Goal: Information Seeking & Learning: Learn about a topic

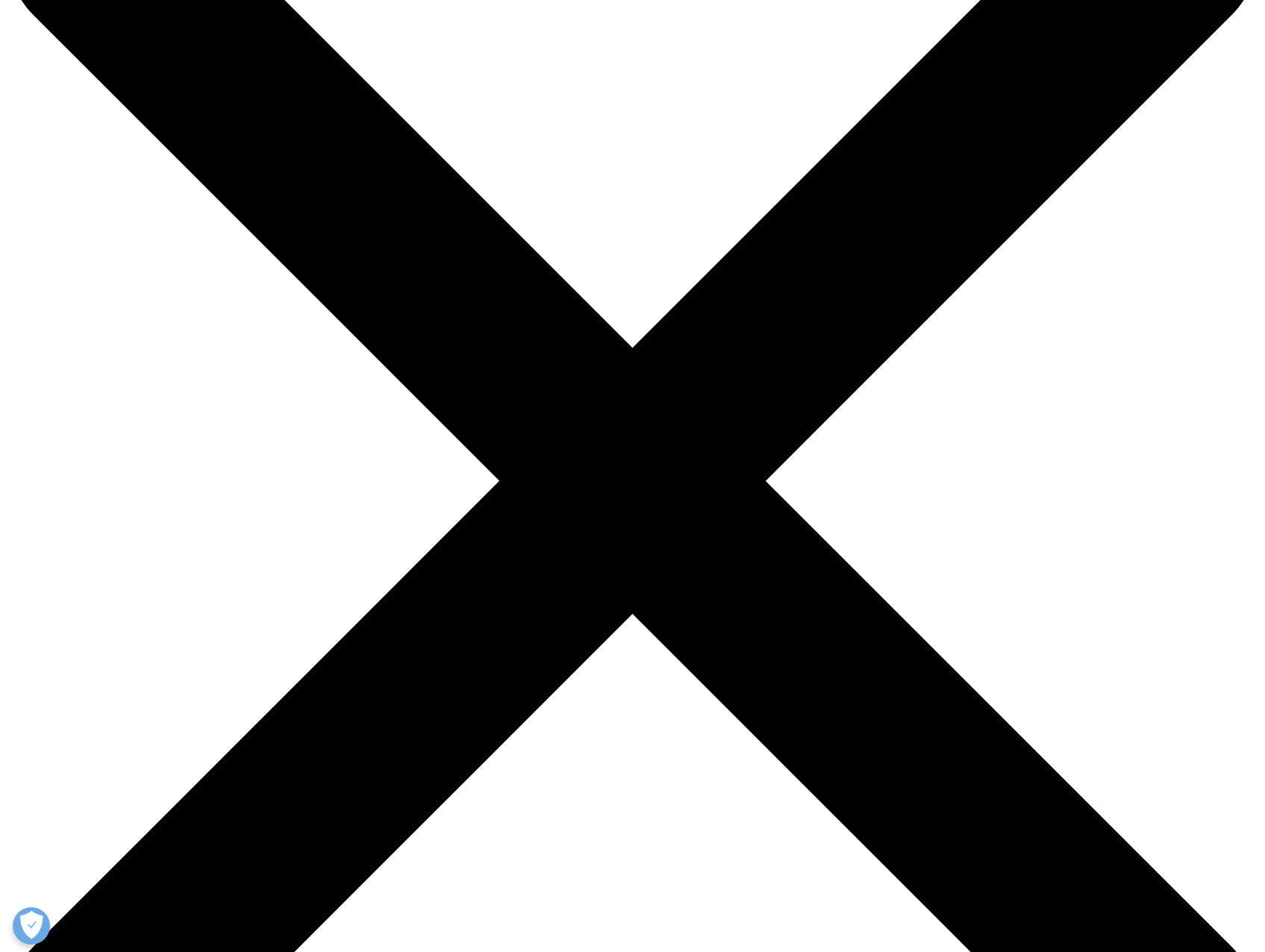
scroll to position [447, 0]
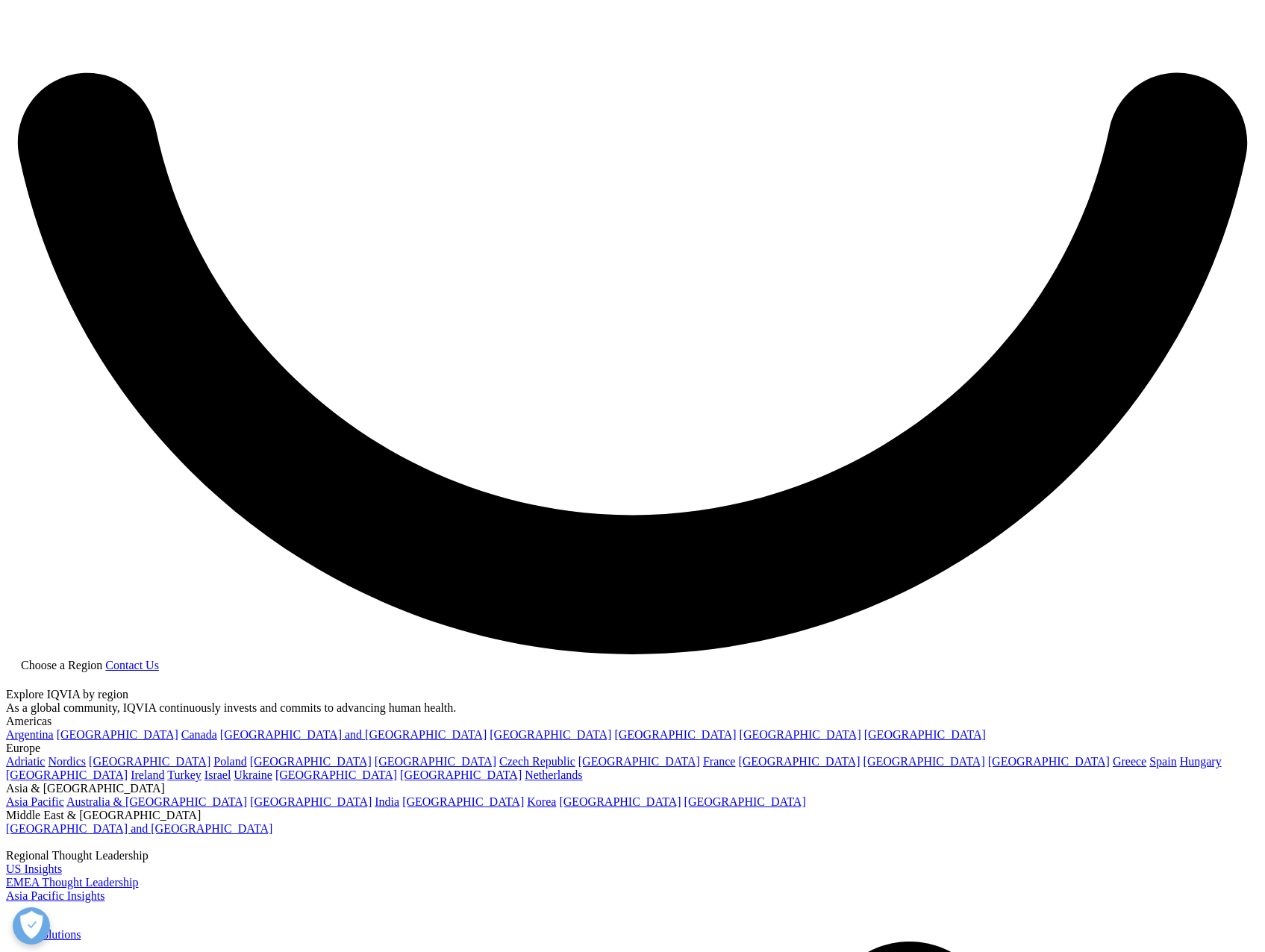
scroll to position [3284, 0]
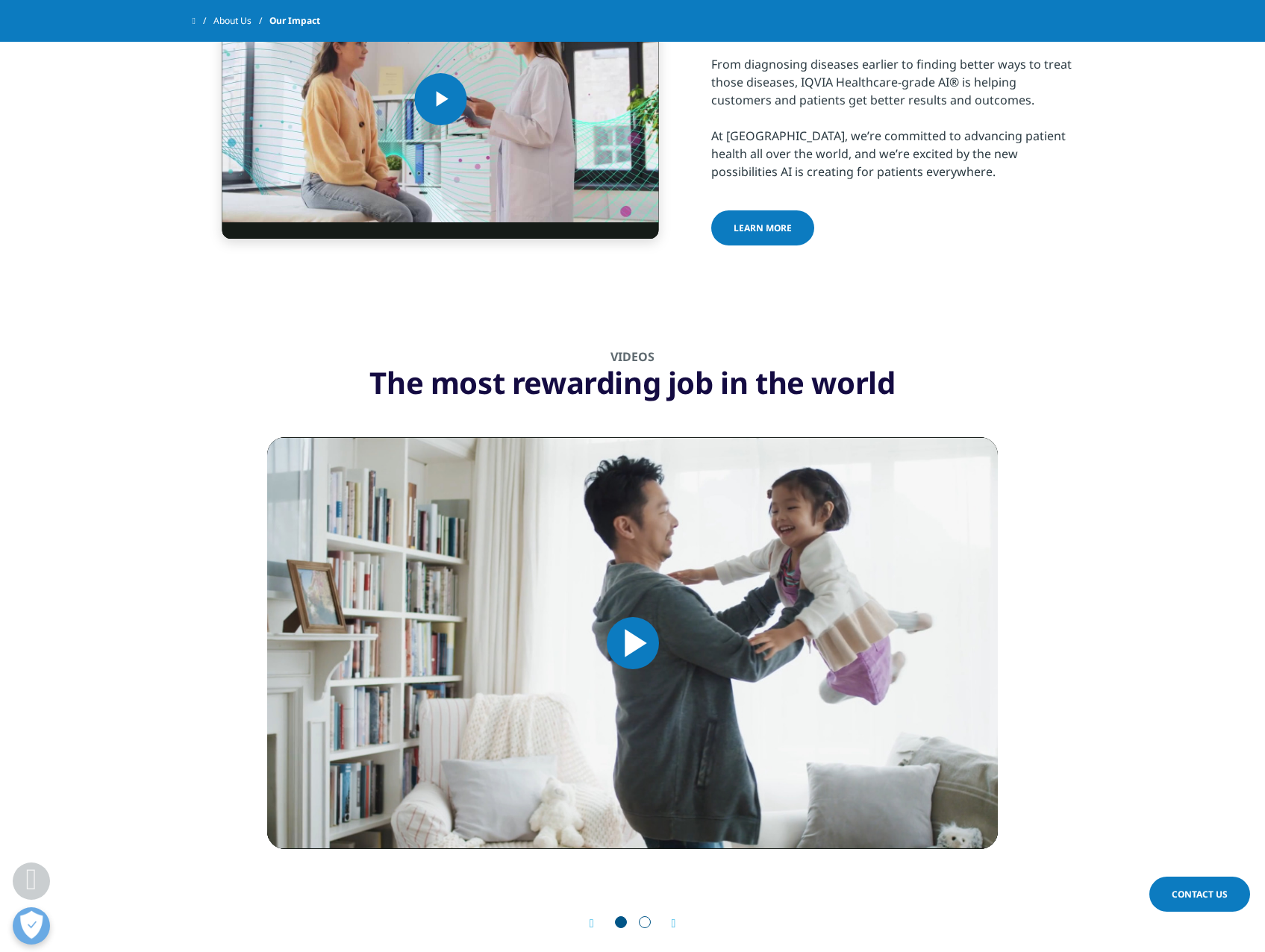
scroll to position [1532, 0]
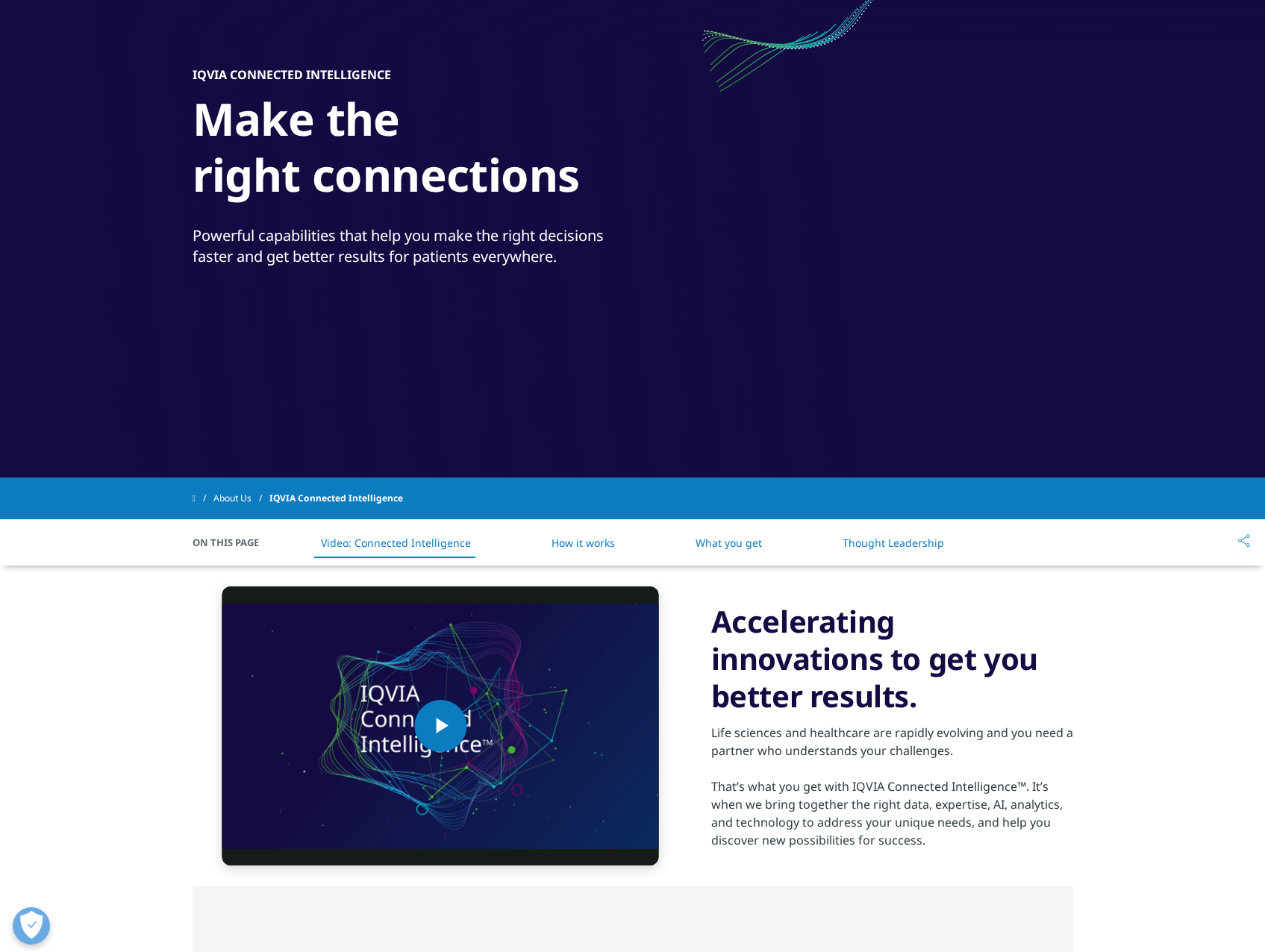
scroll to position [299, 0]
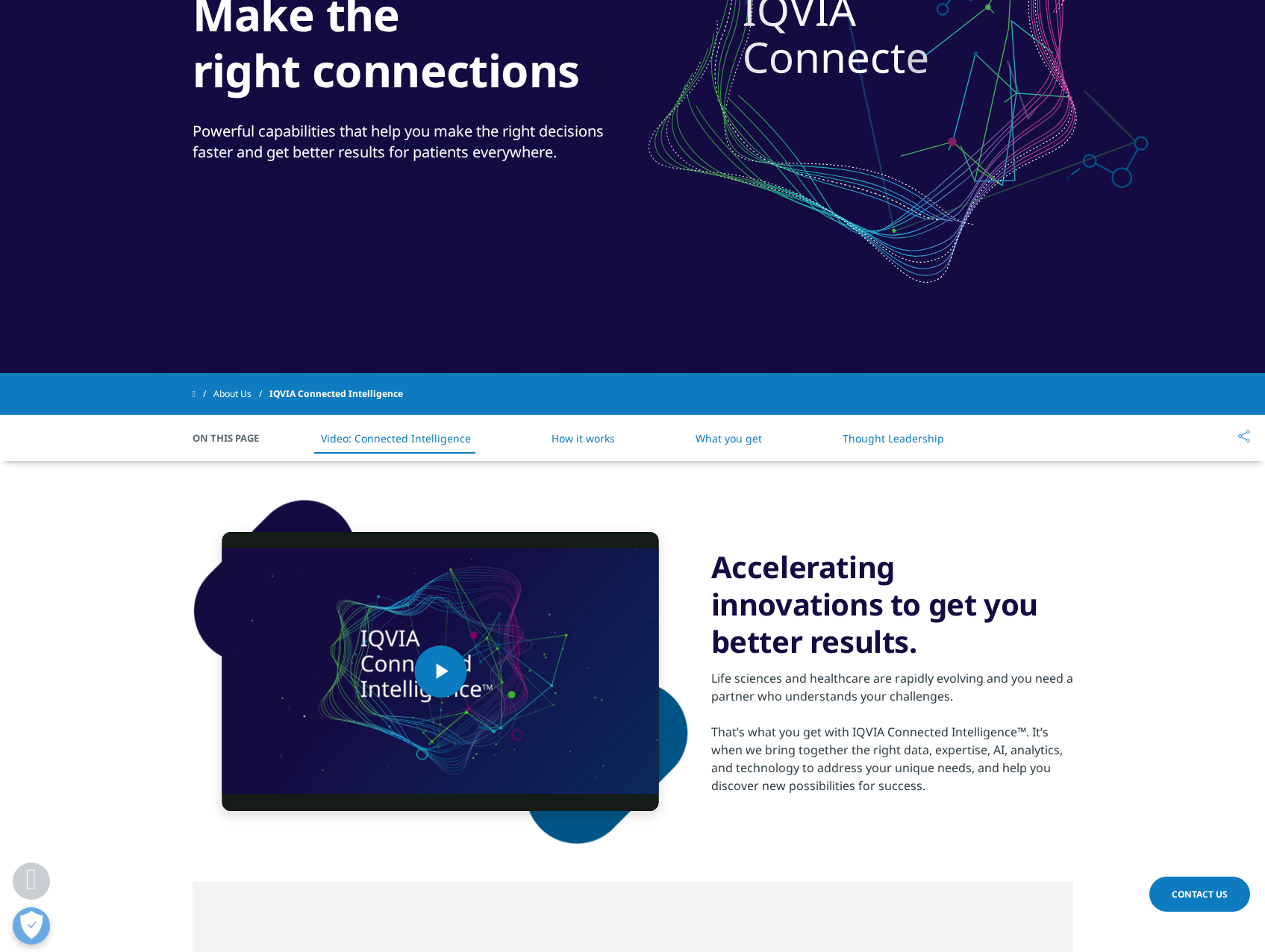
click at [612, 432] on link "How it works" at bounding box center [583, 439] width 64 height 14
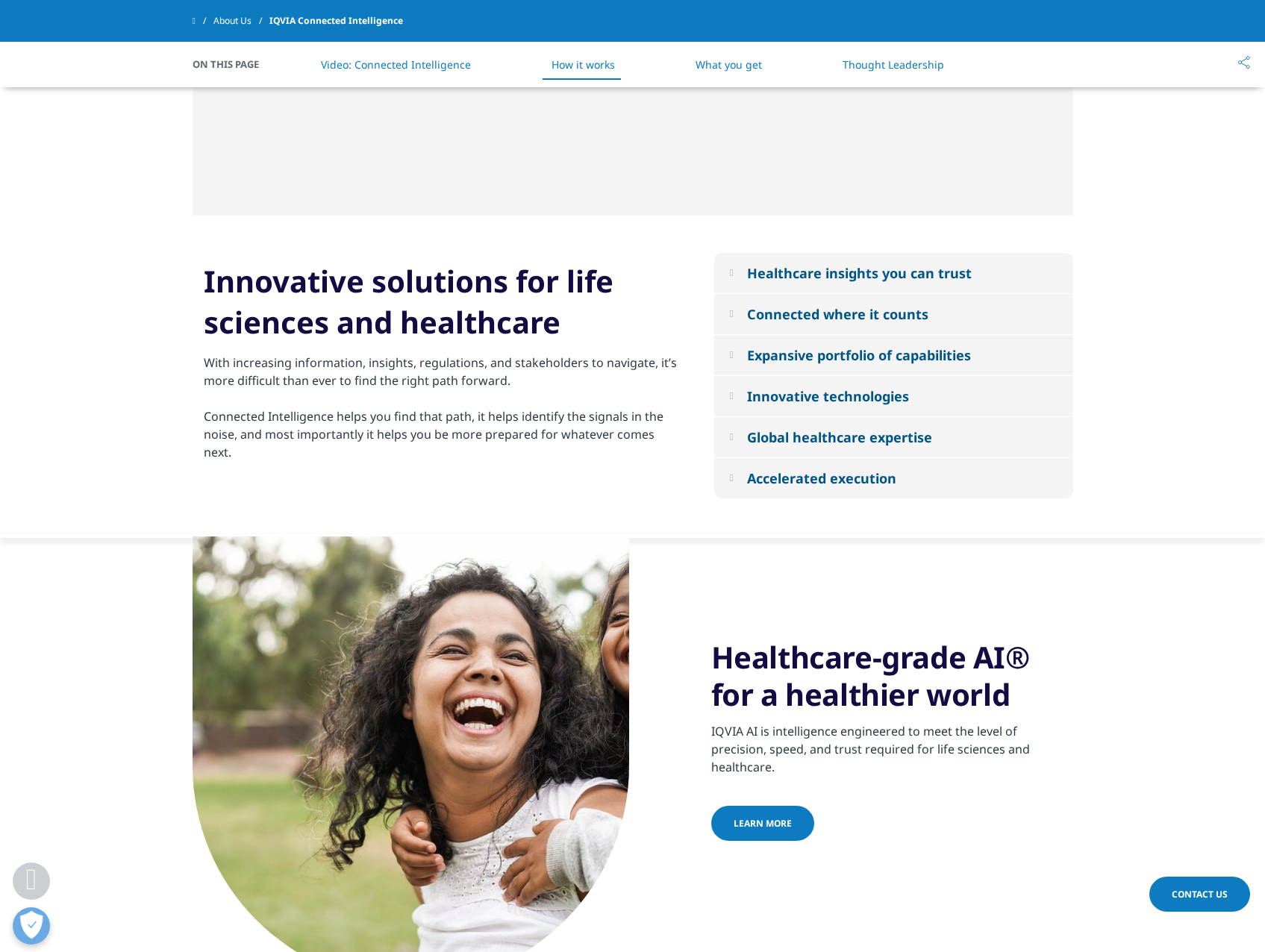
scroll to position [1343, 0]
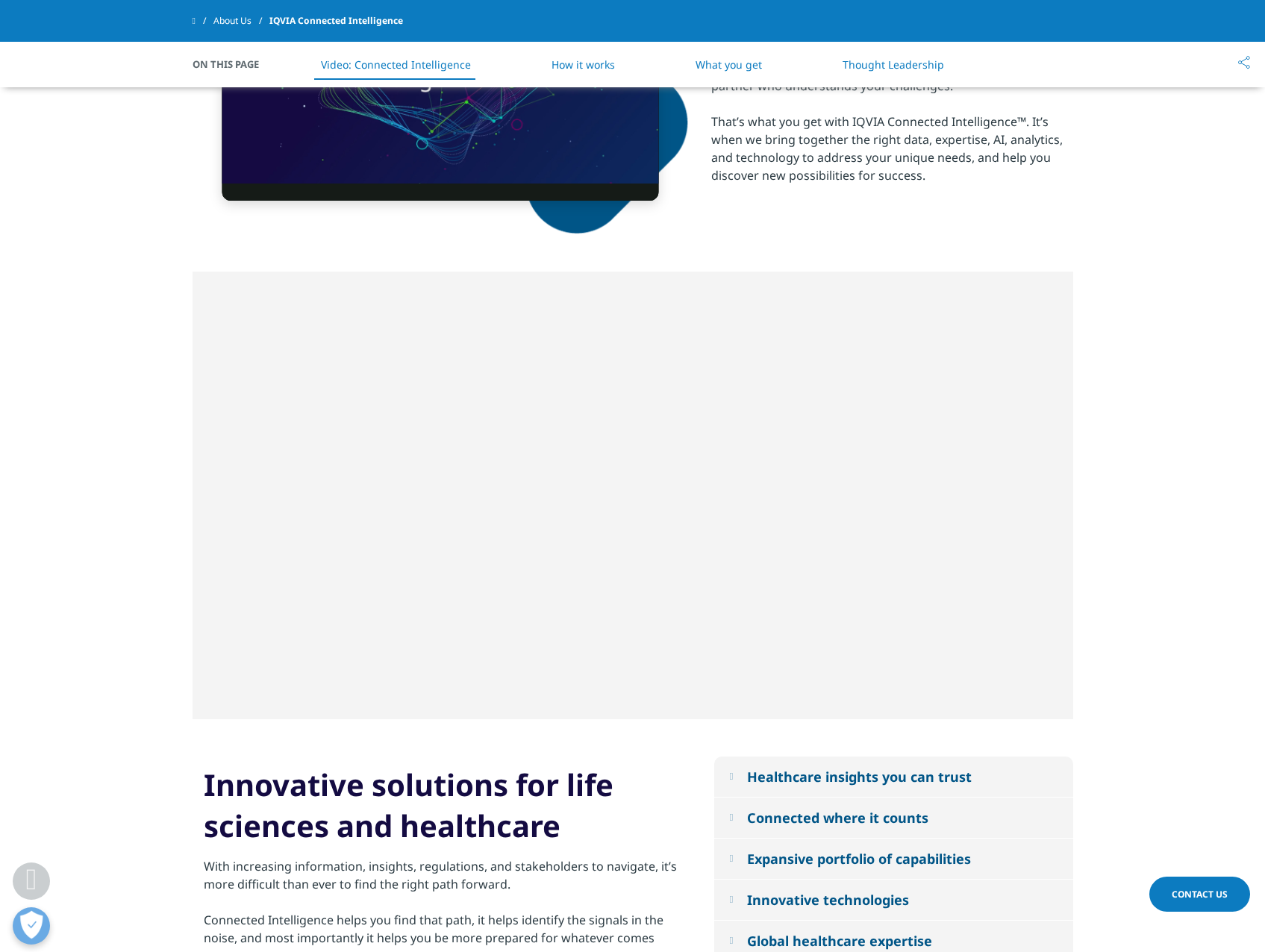
click at [750, 70] on link "What you get" at bounding box center [729, 64] width 67 height 14
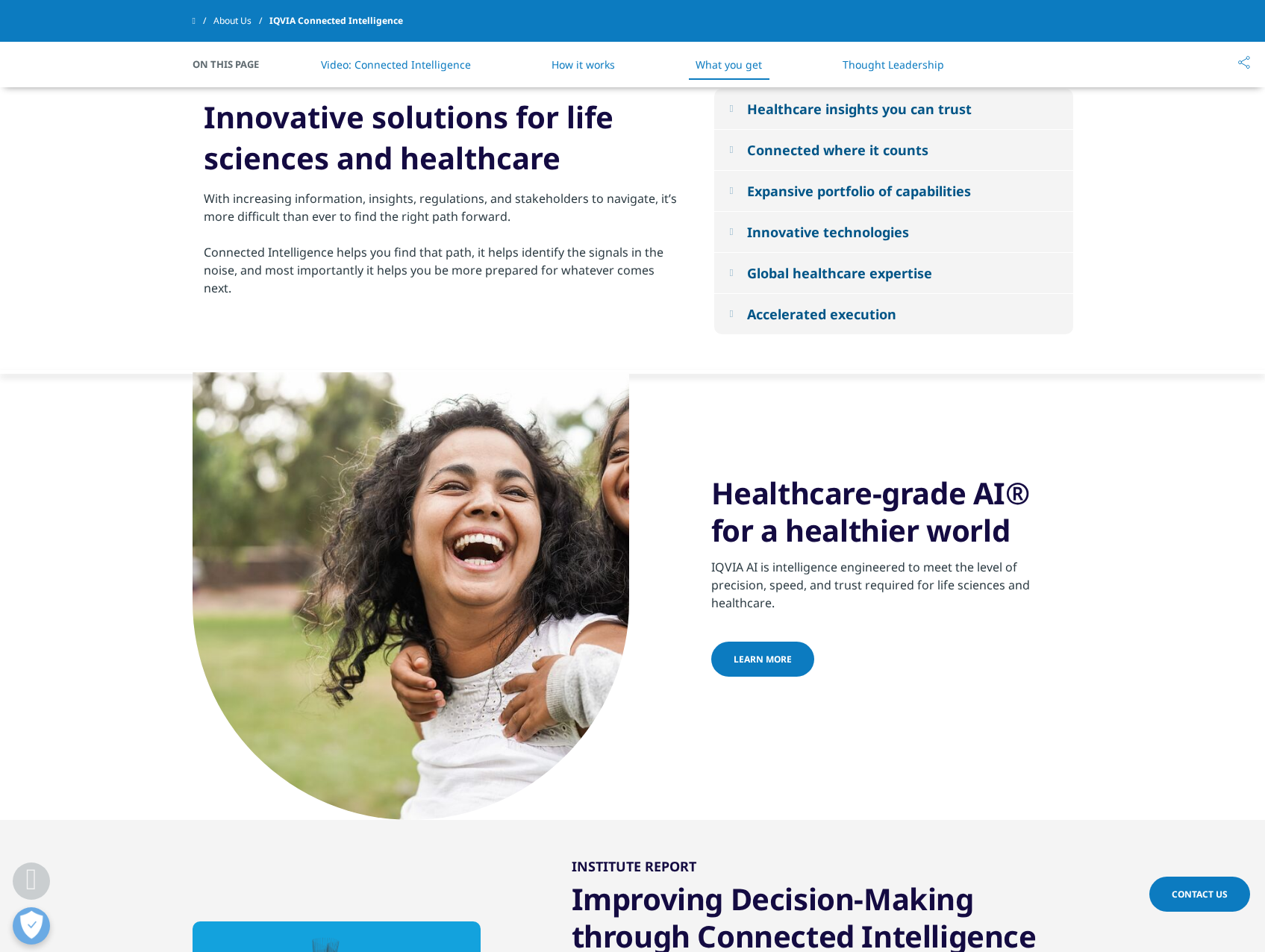
scroll to position [1494, 0]
